Goal: Check status: Check status

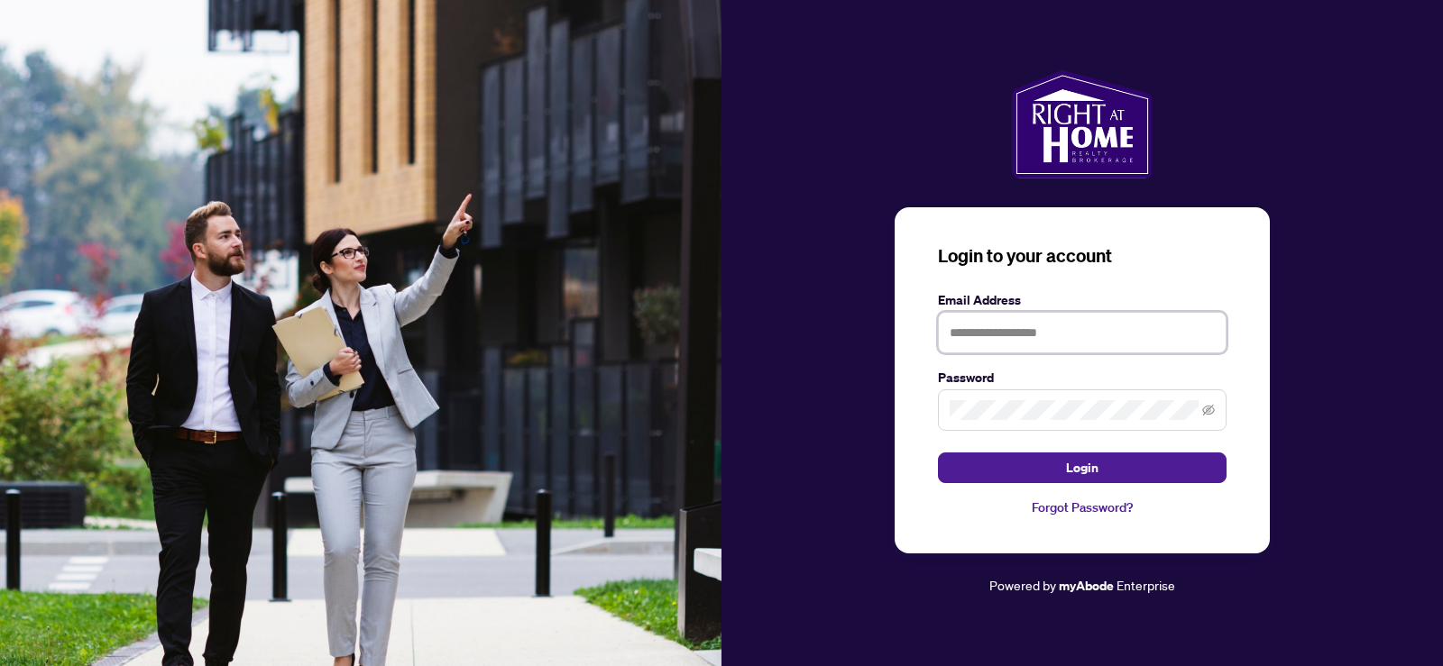
click at [980, 342] on input "text" at bounding box center [1082, 332] width 289 height 41
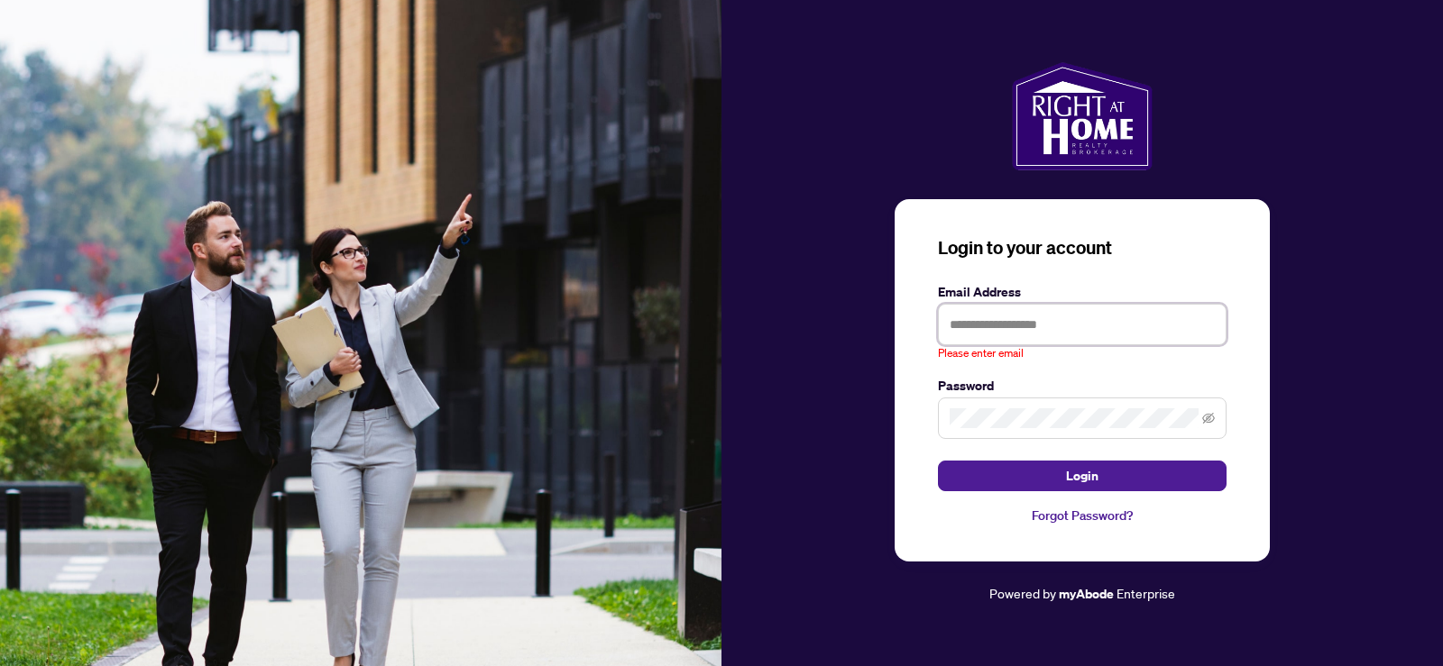
type input "**********"
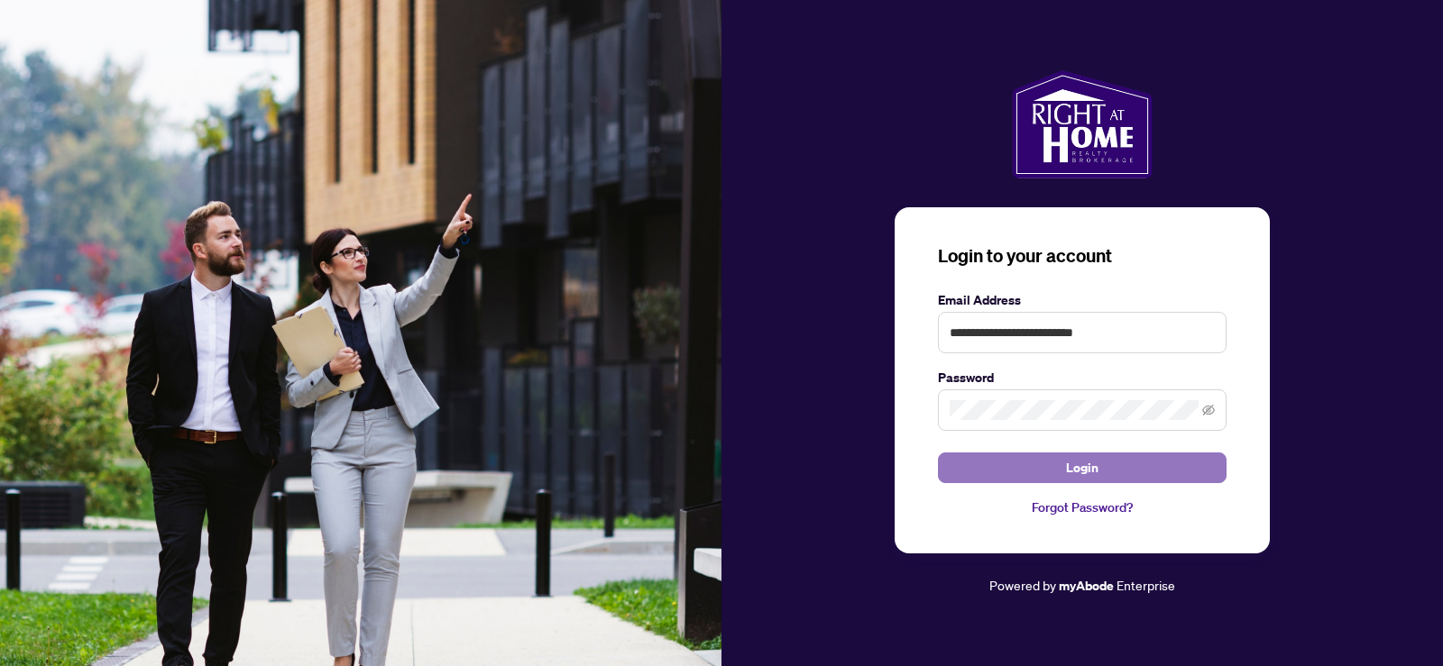
click at [1023, 471] on button "Login" at bounding box center [1082, 468] width 289 height 31
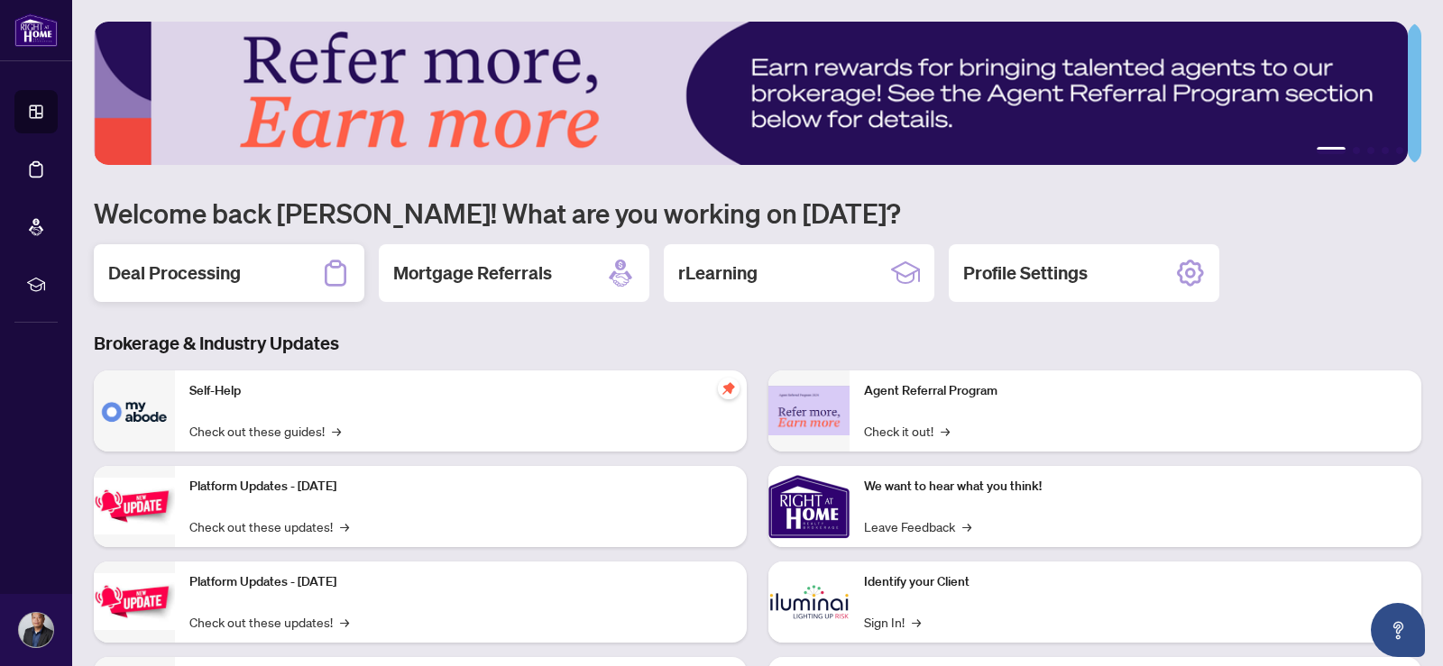
click at [200, 262] on h2 "Deal Processing" at bounding box center [174, 273] width 133 height 25
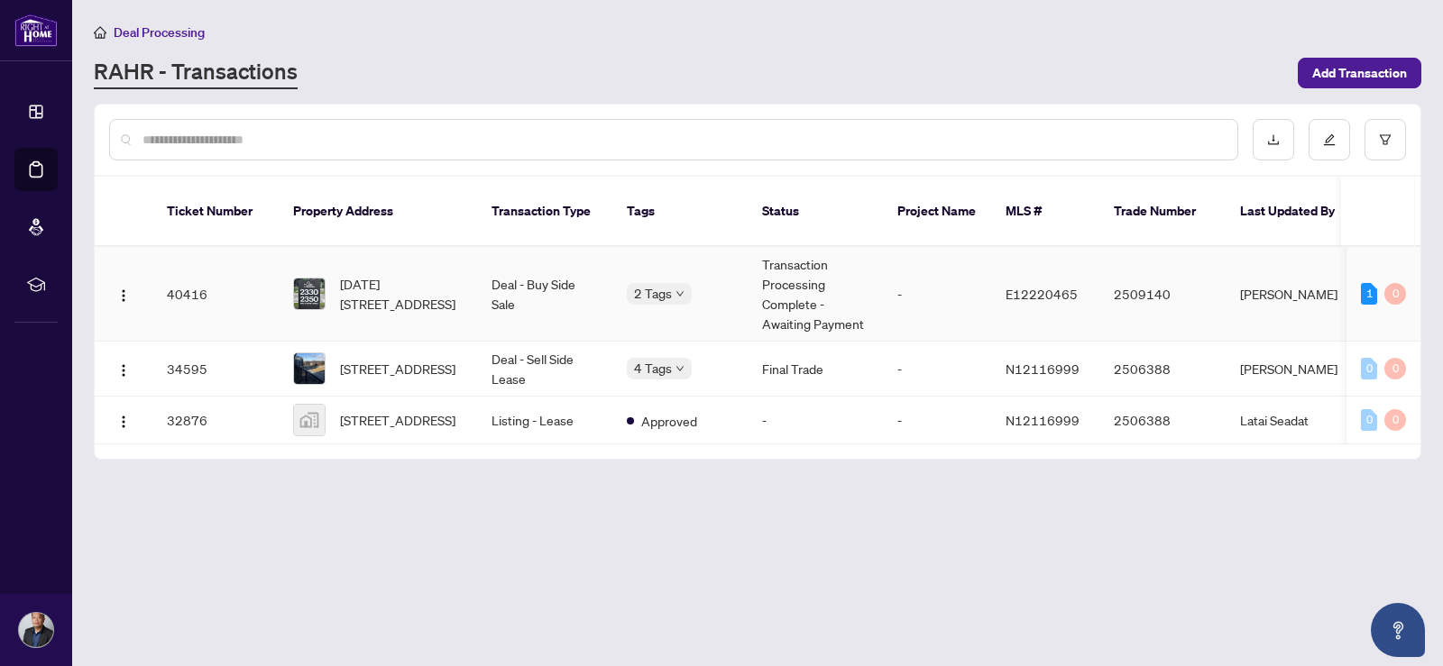
click at [828, 263] on td "Transaction Processing Complete - Awaiting Payment" at bounding box center [814, 294] width 135 height 95
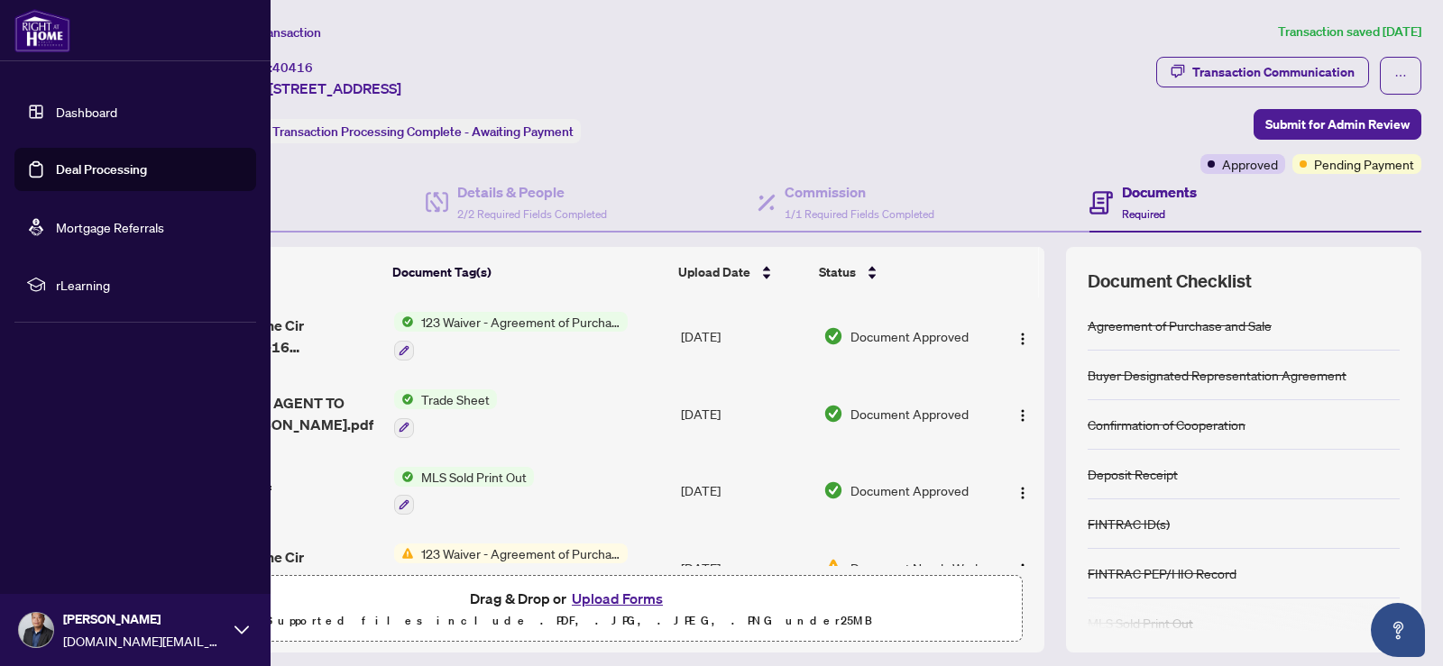
click at [251, 642] on div "[PERSON_NAME] [DOMAIN_NAME][EMAIL_ADDRESS][DOMAIN_NAME]" at bounding box center [135, 630] width 270 height 72
click at [58, 520] on span "Logout" at bounding box center [72, 522] width 41 height 29
